Goal: Task Accomplishment & Management: Complete application form

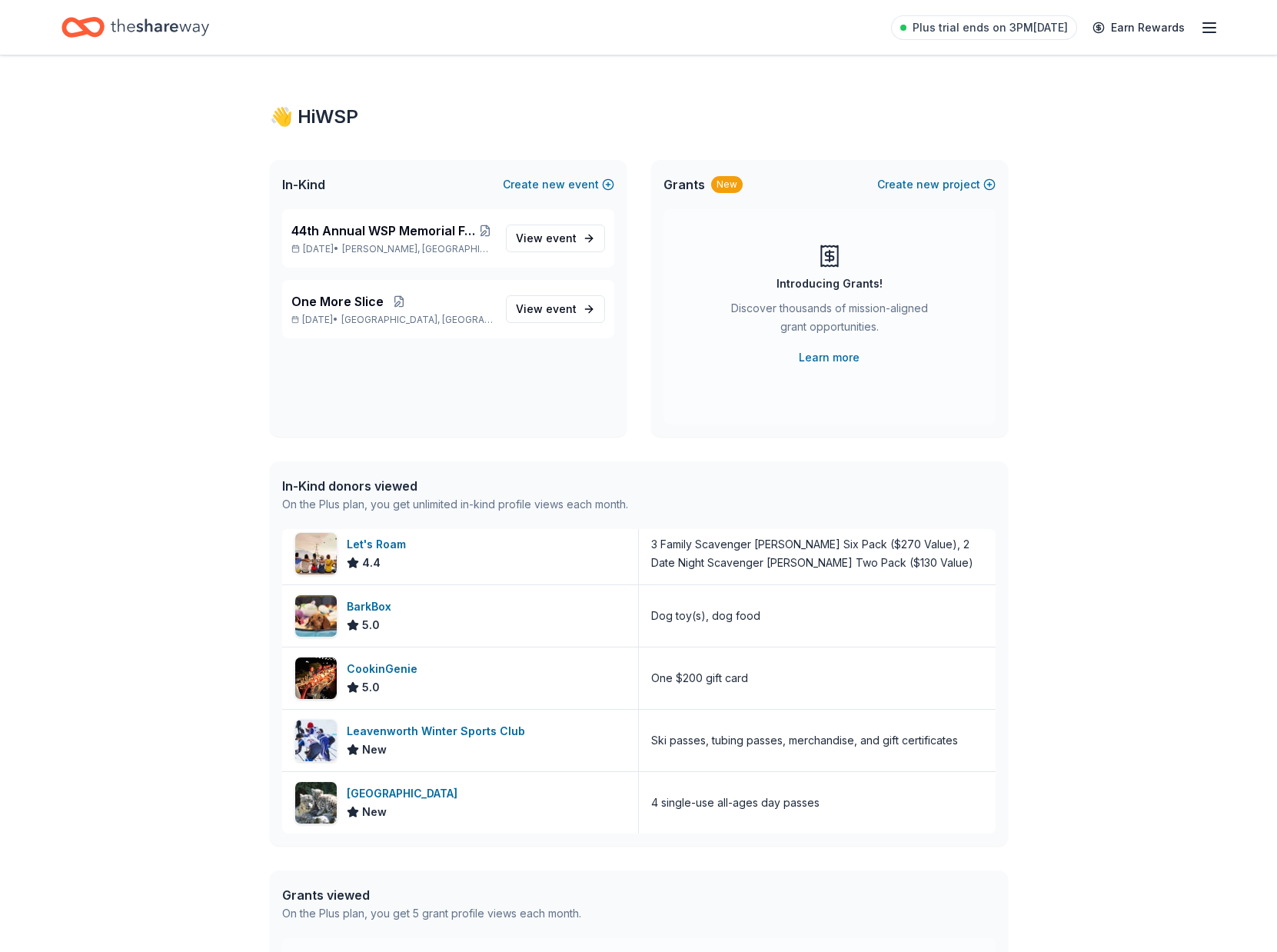
scroll to position [288, 0]
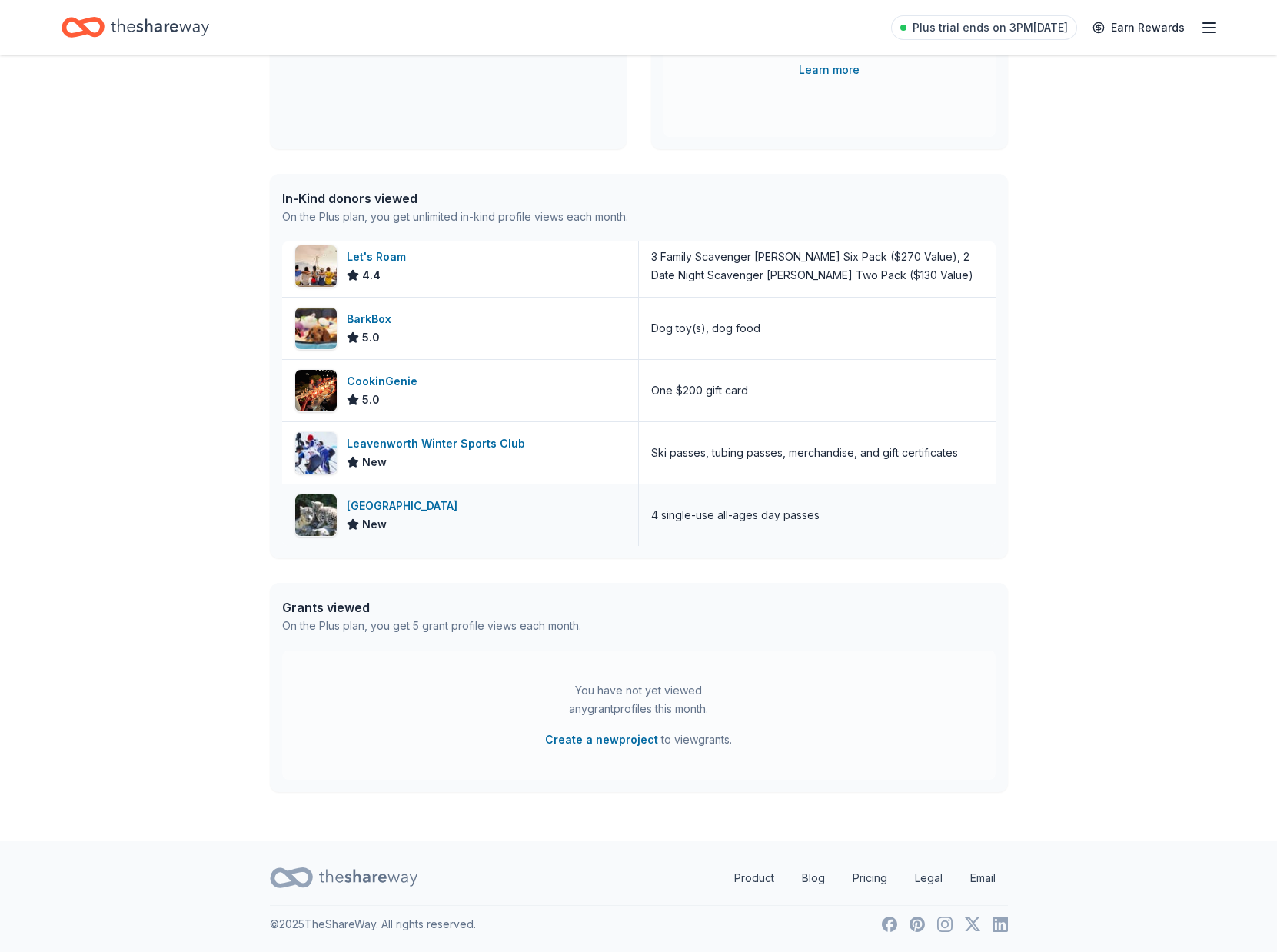
click at [870, 507] on div "4 single-use all-ages day passes" at bounding box center [817, 515] width 357 height 61
click at [470, 512] on div "[GEOGRAPHIC_DATA] New" at bounding box center [460, 515] width 357 height 61
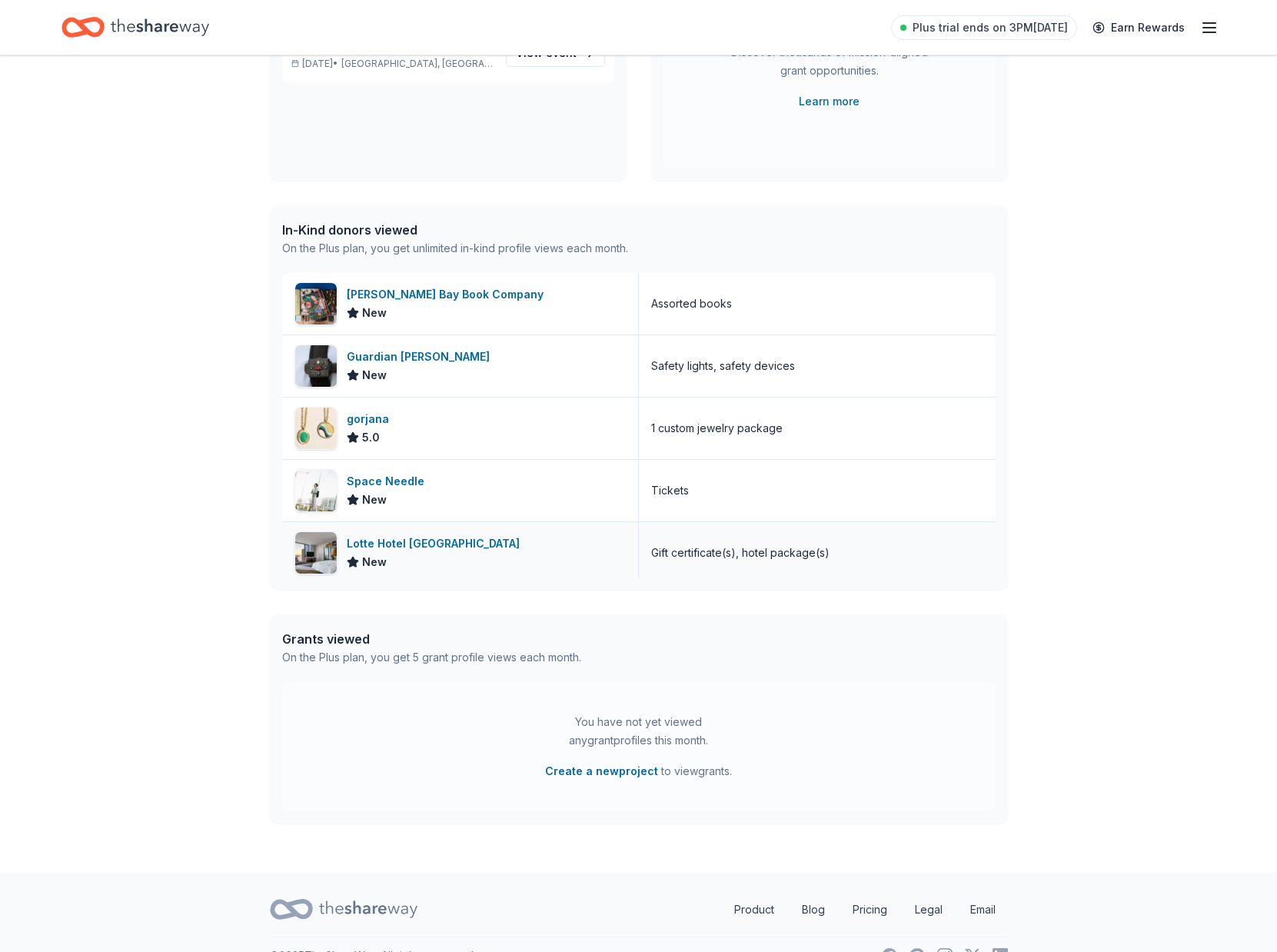
scroll to position [0, 0]
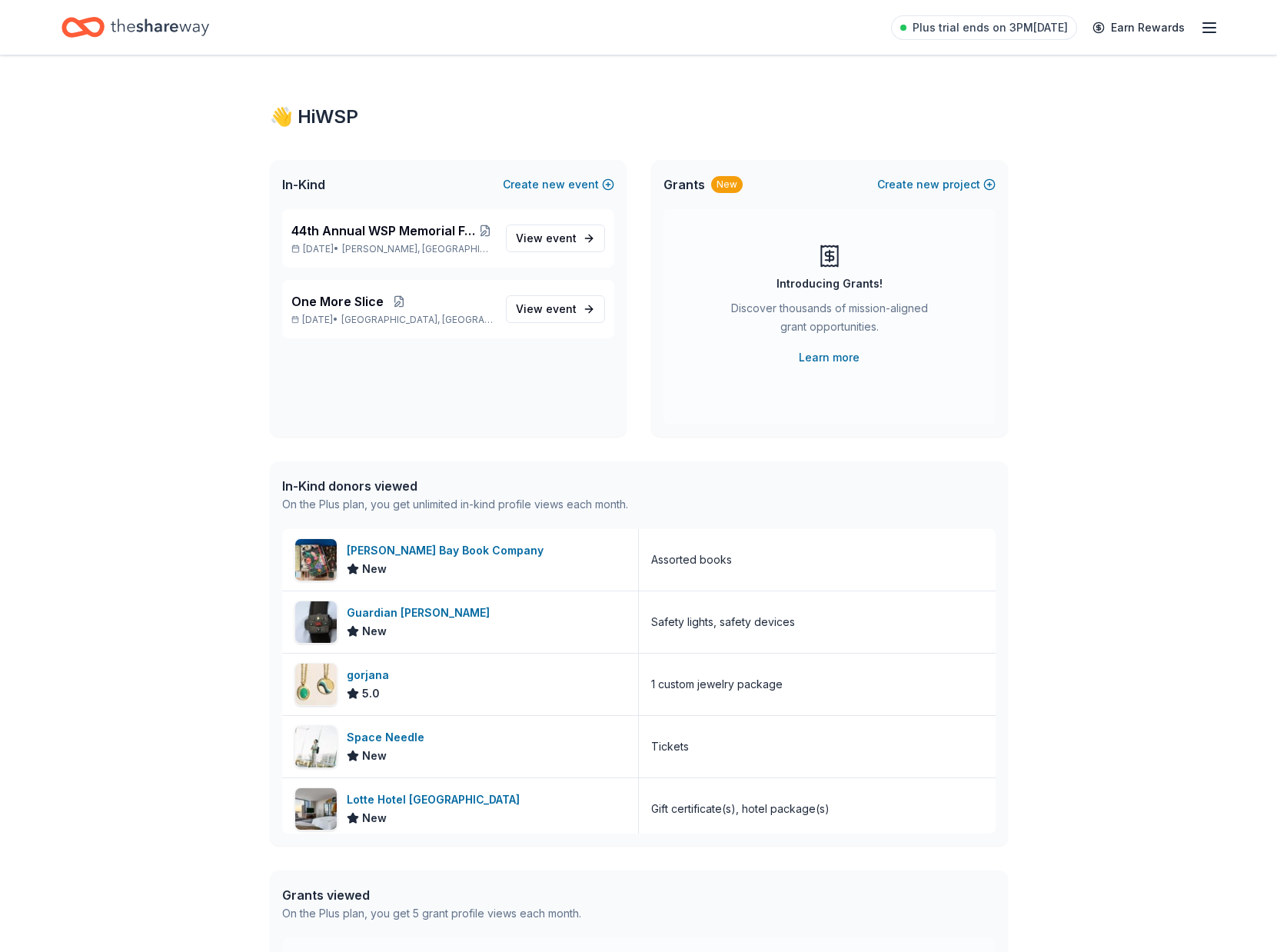
click at [100, 30] on icon "Home" at bounding box center [91, 26] width 24 height 15
click at [197, 25] on icon "Home" at bounding box center [160, 28] width 99 height 32
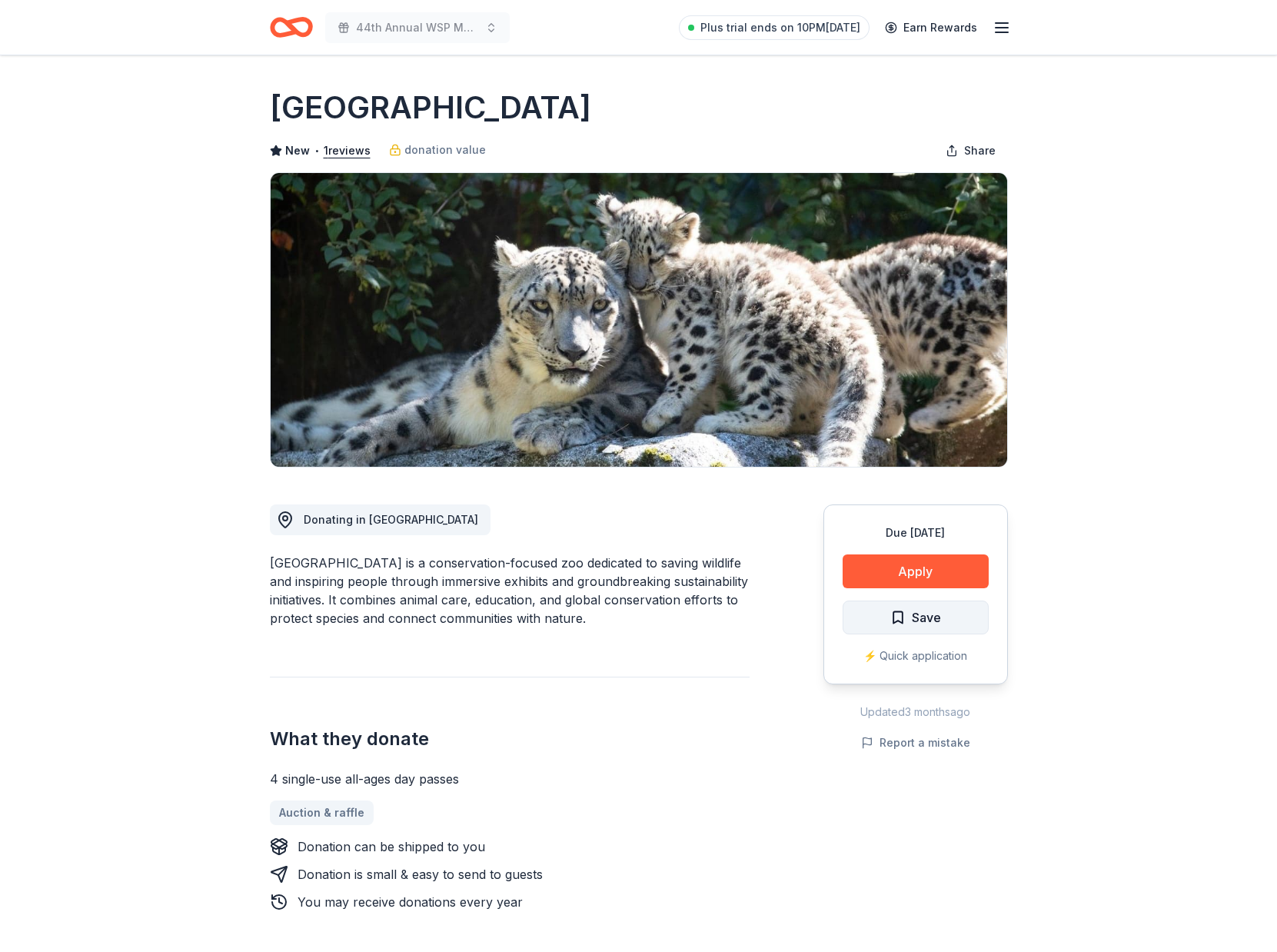
click at [936, 621] on span "Save" at bounding box center [927, 617] width 29 height 20
click at [946, 619] on html "44th Annual WSP Memorial Foundation Dinner & Auction Plus trial ends on 10PM[DA…" at bounding box center [638, 476] width 1277 height 952
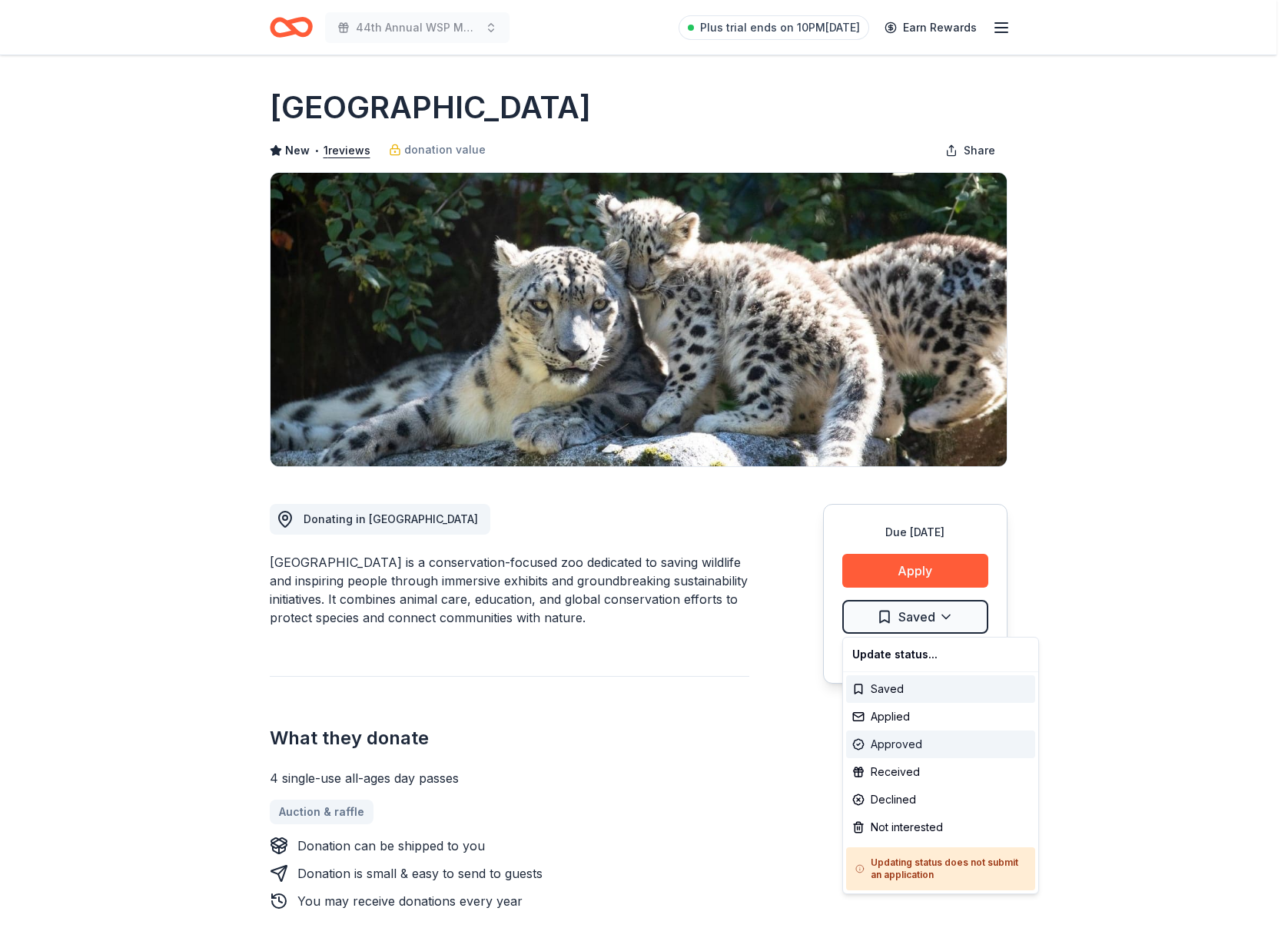
click at [913, 748] on div "Approved" at bounding box center [940, 744] width 189 height 28
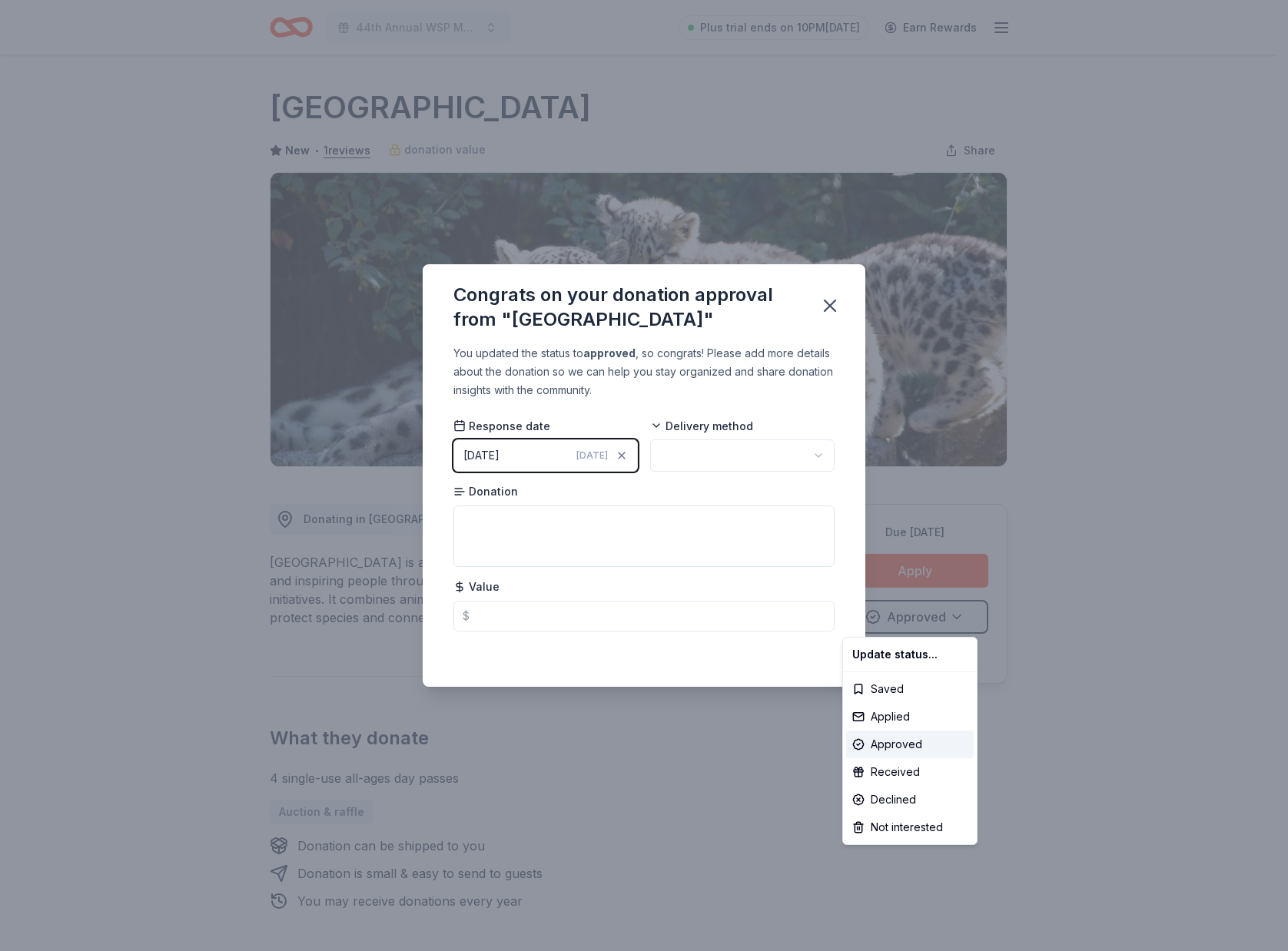
click at [818, 456] on html "44th Annual WSP Memorial Foundation Dinner & Auction Plus trial ends on 10PM[DA…" at bounding box center [644, 476] width 1288 height 951
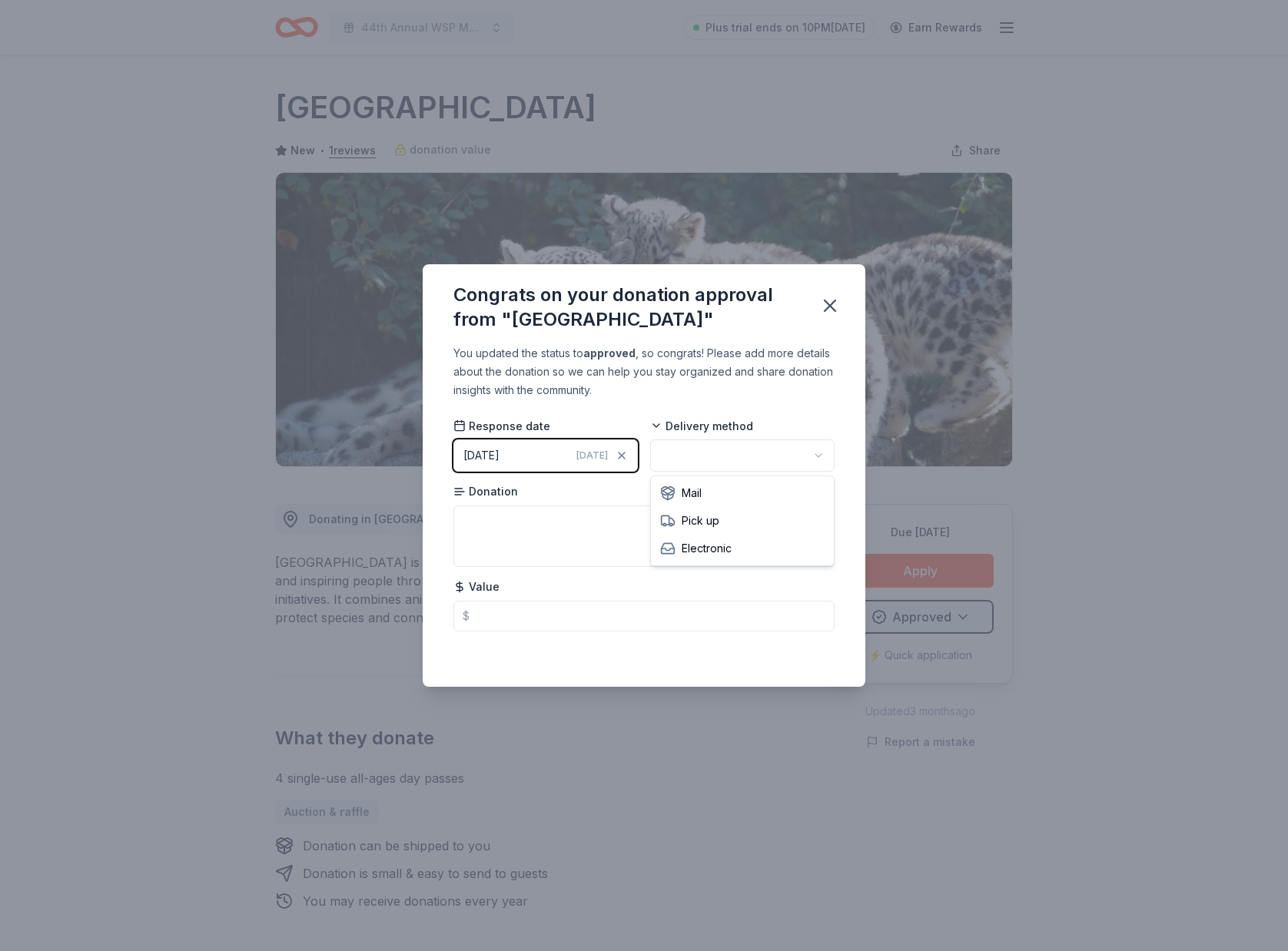
click at [819, 454] on html "44th Annual WSP Memorial Foundation Dinner & Auction Plus trial ends on 10PM[DA…" at bounding box center [644, 476] width 1288 height 951
click at [536, 456] on button "[DATE] [DATE]" at bounding box center [546, 456] width 184 height 33
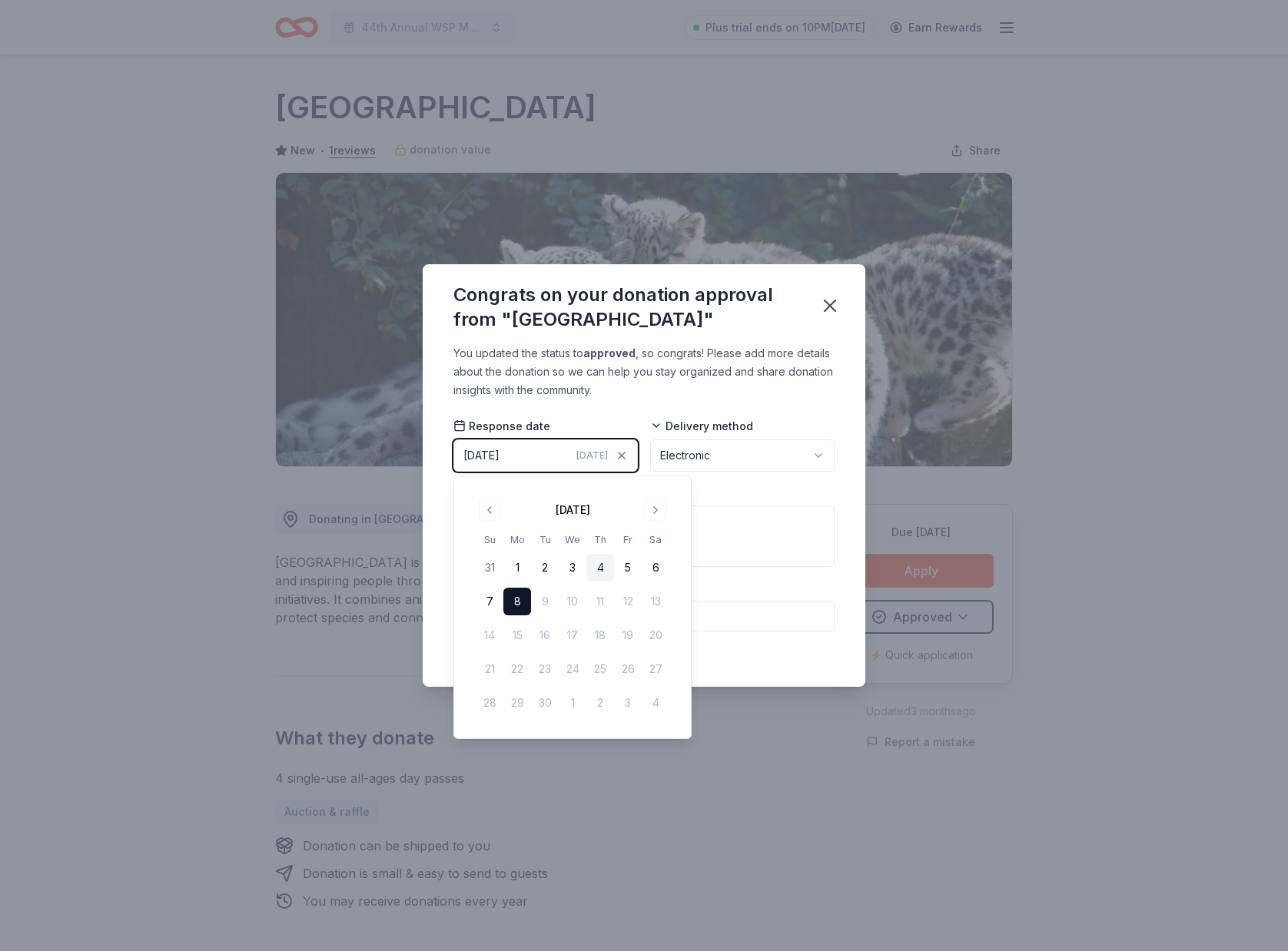
click at [592, 561] on button "4" at bounding box center [600, 568] width 28 height 28
